Goal: Find specific page/section: Find specific page/section

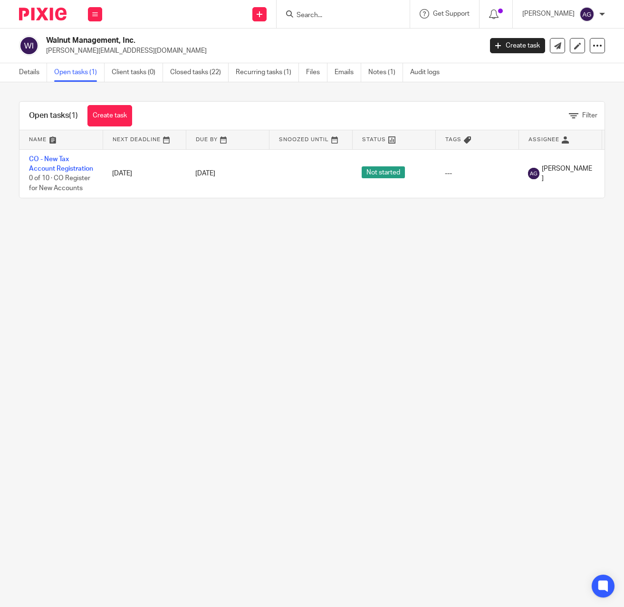
click at [354, 15] on input "Search" at bounding box center [339, 15] width 86 height 9
type input "chd"
click at [362, 38] on link at bounding box center [374, 41] width 161 height 22
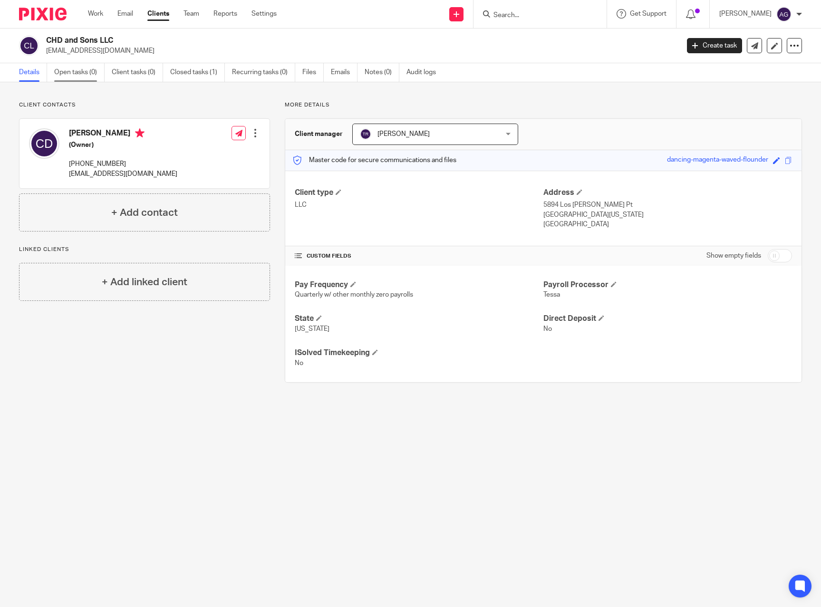
click at [69, 70] on link "Open tasks (0)" at bounding box center [79, 72] width 50 height 19
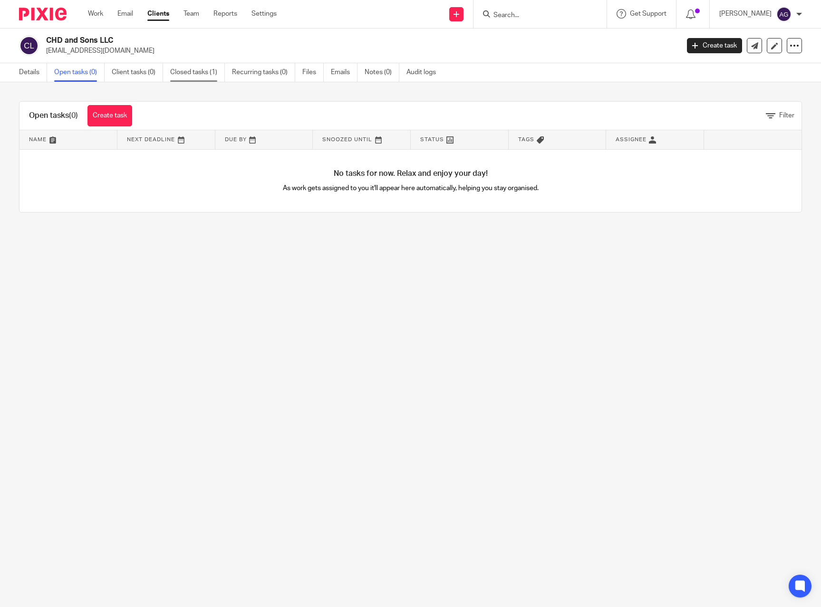
click at [190, 72] on link "Closed tasks (1)" at bounding box center [197, 72] width 55 height 19
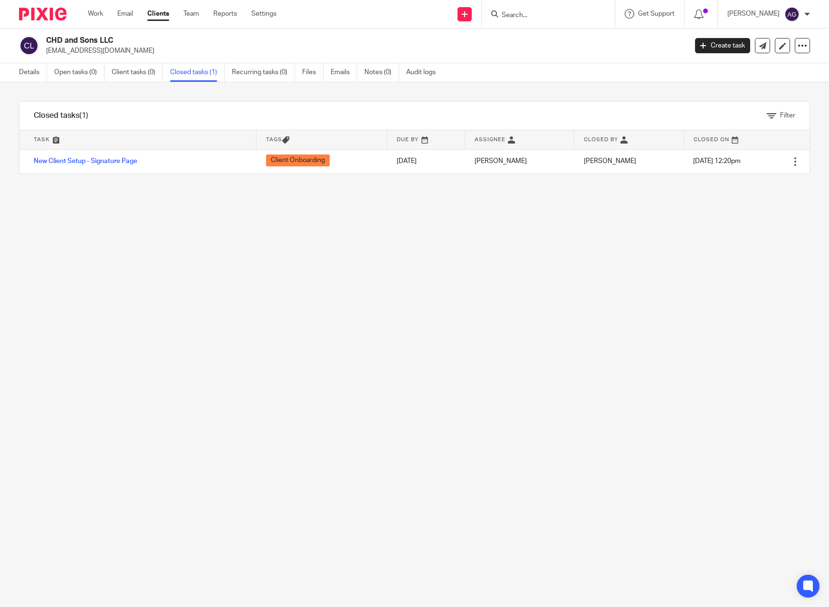
drag, startPoint x: 245, startPoint y: 279, endPoint x: 101, endPoint y: 341, distance: 156.5
click at [245, 279] on div "Filter tasks Only show tasks matching all of these conditions 1 Task name Is Is…" at bounding box center [414, 344] width 829 height 525
